Goal: Information Seeking & Learning: Learn about a topic

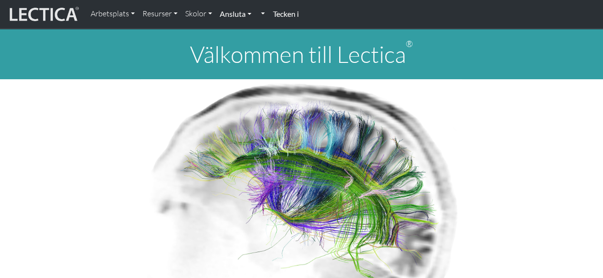
click at [239, 15] on link "Ansluta" at bounding box center [235, 14] width 39 height 20
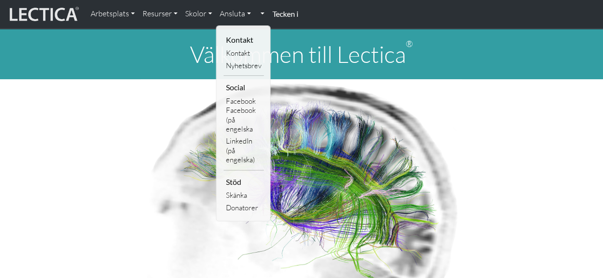
click at [446, 52] on h1 "Välkommen till Lectica ®" at bounding box center [301, 54] width 603 height 28
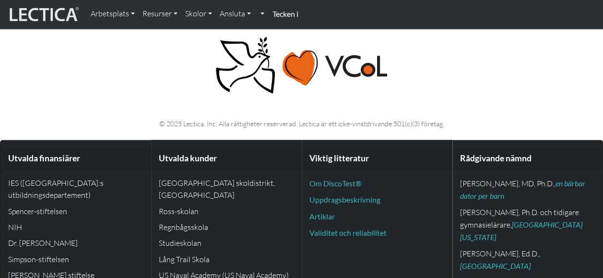
scroll to position [2384, 0]
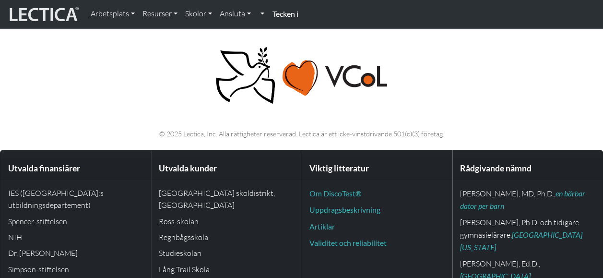
click at [28, 12] on img at bounding box center [43, 14] width 72 height 18
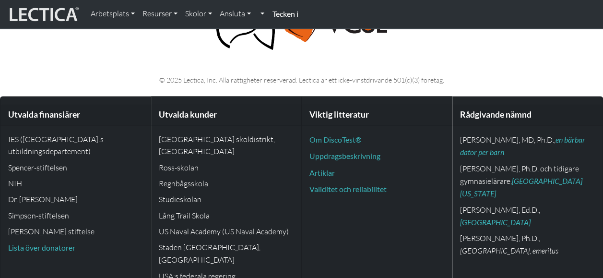
scroll to position [2441, 0]
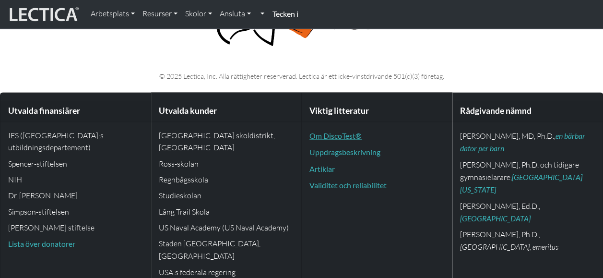
click at [320, 140] on link "Om DiscoTest®" at bounding box center [335, 135] width 52 height 9
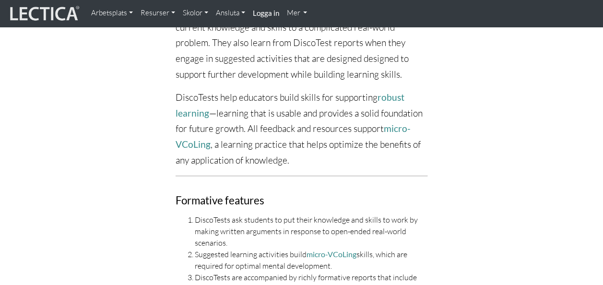
scroll to position [1918, 0]
